Goal: Transaction & Acquisition: Purchase product/service

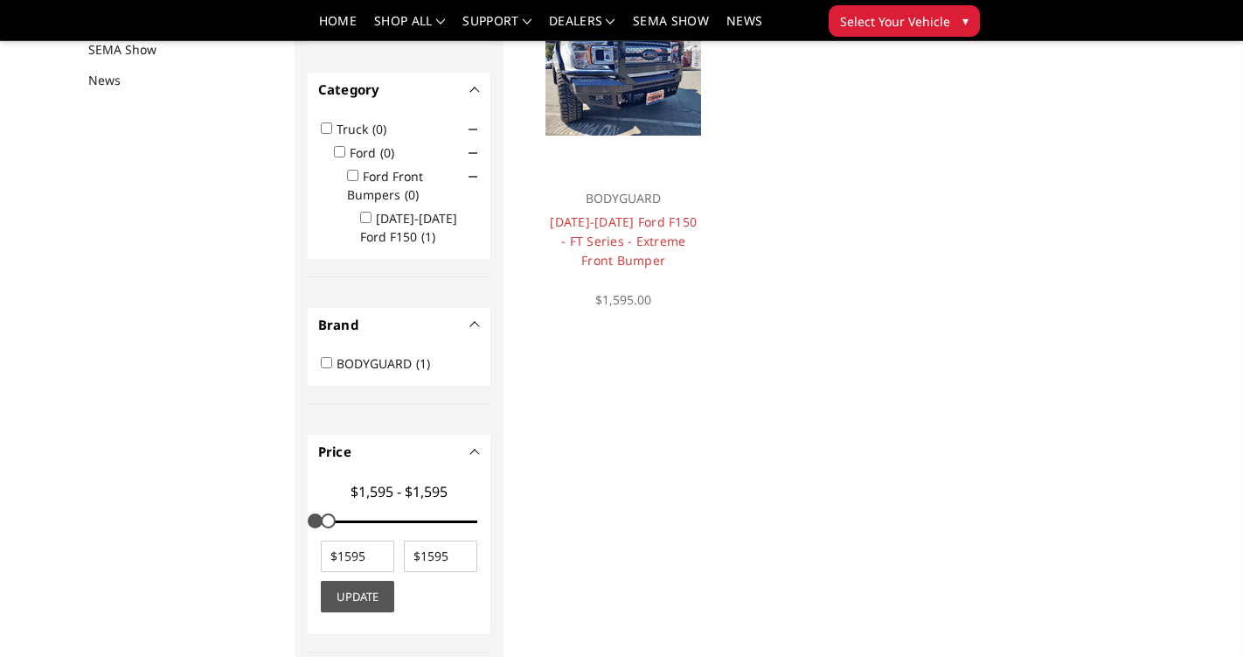
click at [894, 23] on span "Select Your Vehicle" at bounding box center [895, 21] width 110 height 18
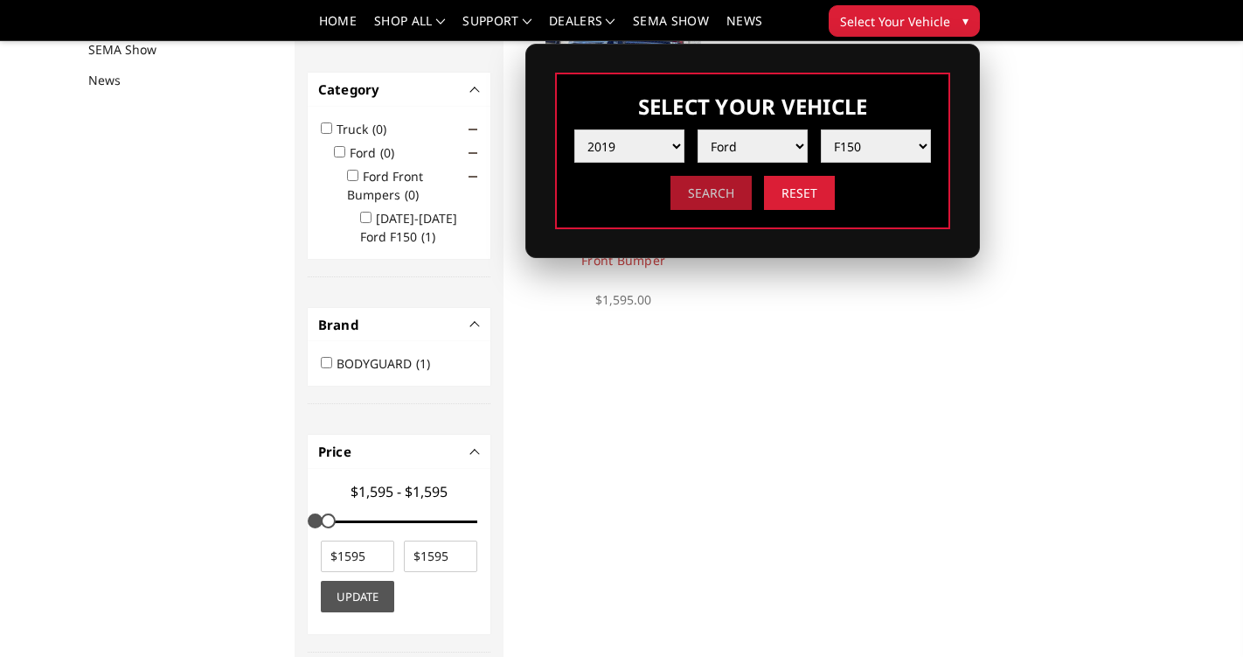
click at [712, 197] on input "Search" at bounding box center [710, 193] width 81 height 34
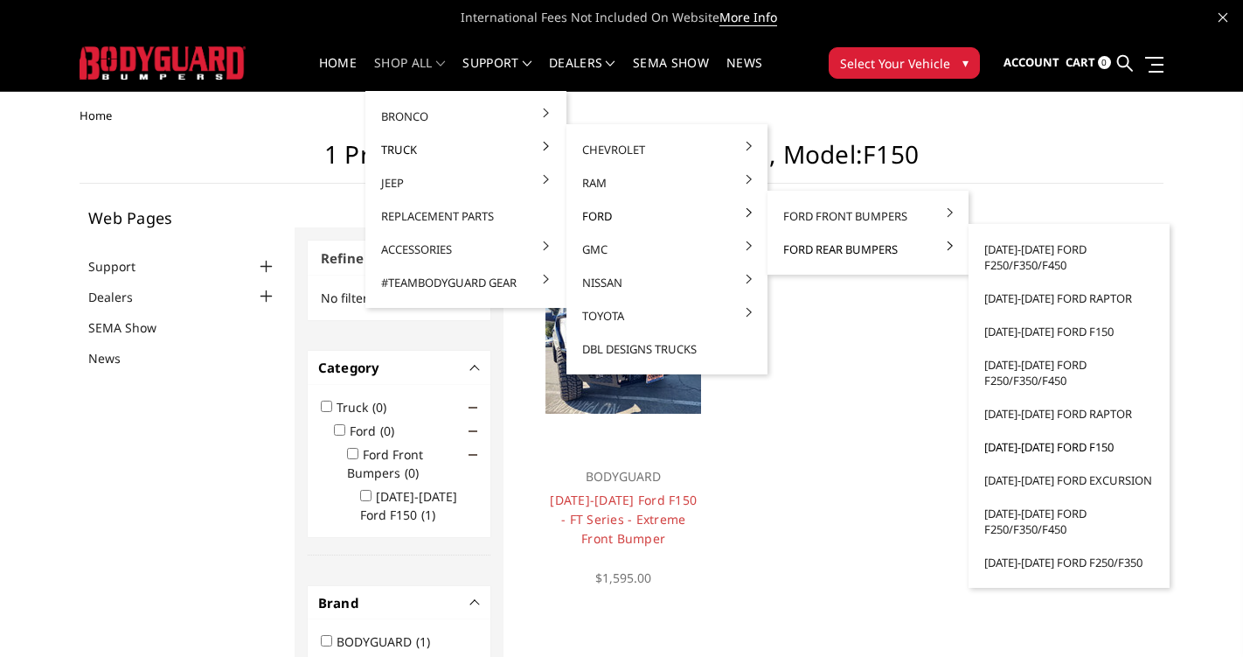
click at [1031, 450] on link "[DATE]-[DATE] Ford F150" at bounding box center [1069, 446] width 187 height 33
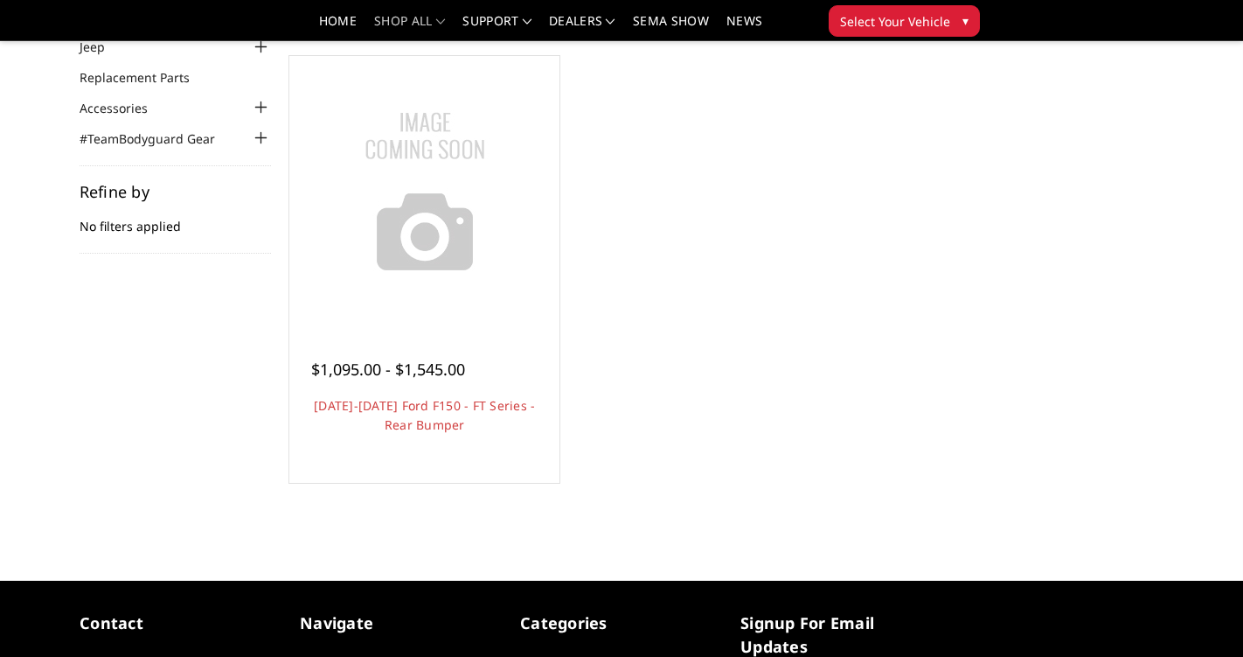
scroll to position [165, 0]
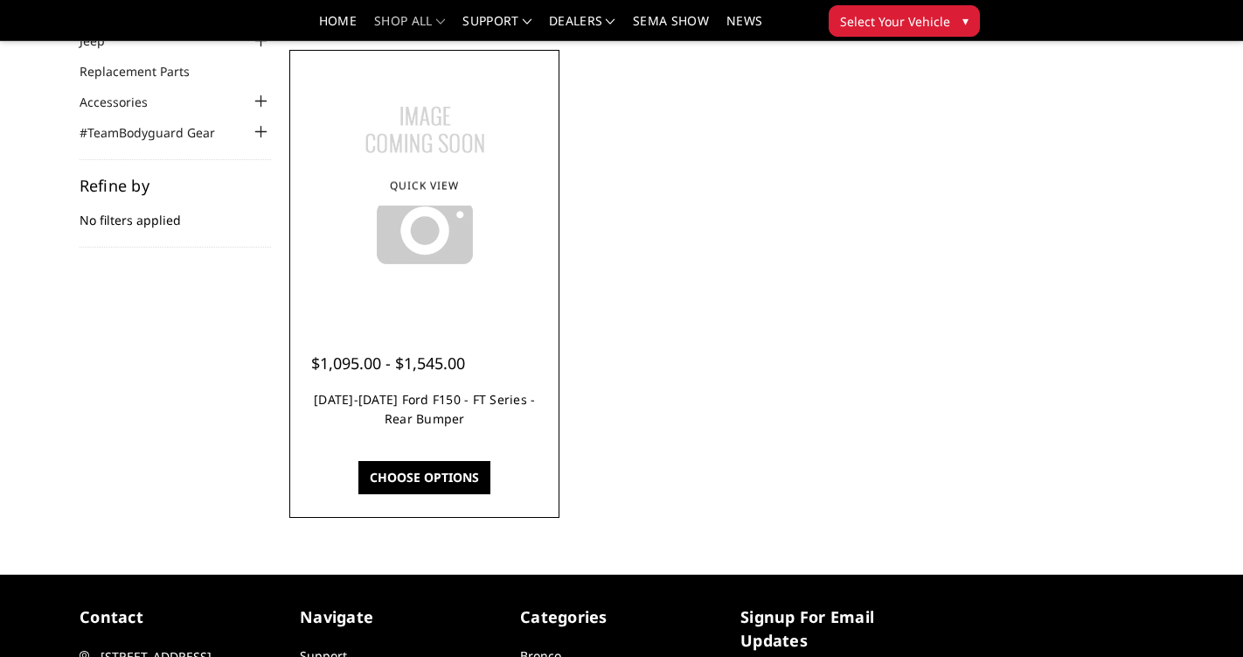
click at [471, 427] on link "2015-2020 Ford F150 - FT Series - Rear Bumper" at bounding box center [424, 409] width 221 height 36
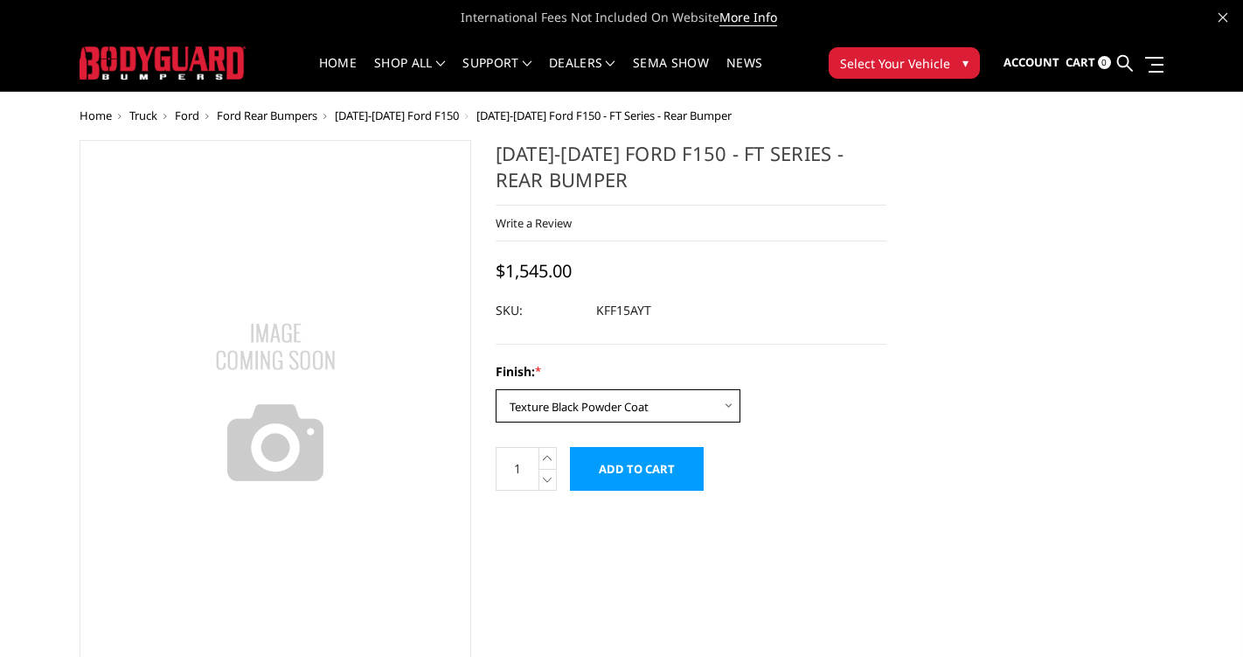
click at [713, 413] on select "Choose Options Bare Metal Gloss Black Powder Coat Texture Black Powder Coat" at bounding box center [618, 405] width 245 height 33
select select "1265"
